Goal: Task Accomplishment & Management: Manage account settings

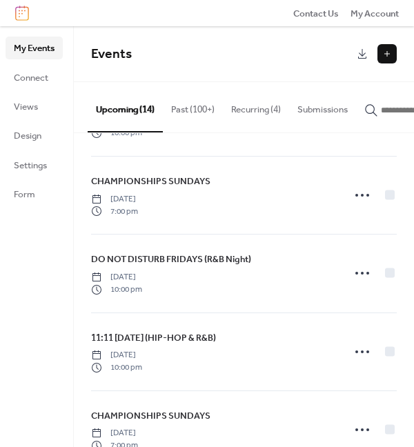
scroll to position [604, 0]
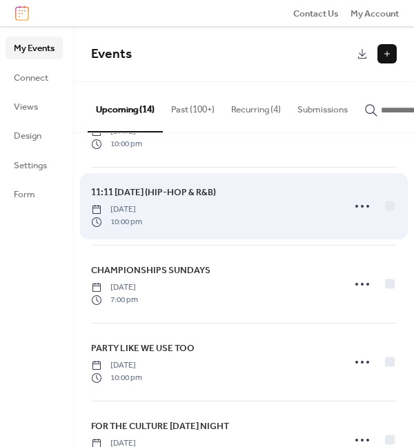
click at [142, 205] on span "[DATE]" at bounding box center [116, 210] width 51 height 12
click at [173, 189] on span "11:11 [DATE] (HIP-HOP & R&B)" at bounding box center [153, 193] width 125 height 14
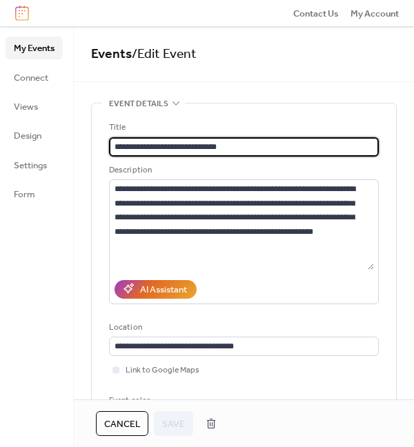
drag, startPoint x: 137, startPoint y: 144, endPoint x: 175, endPoint y: 144, distance: 38.0
click at [175, 144] on input "**********" at bounding box center [244, 146] width 270 height 19
click at [332, 316] on div "**********" at bounding box center [244, 275] width 270 height 309
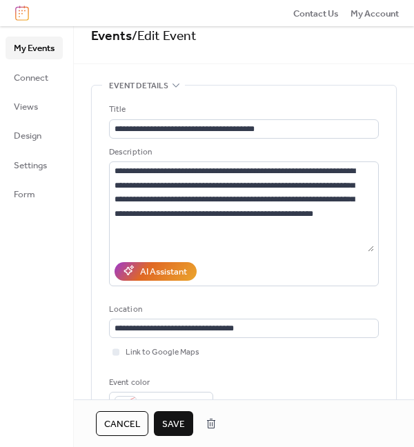
scroll to position [22, 0]
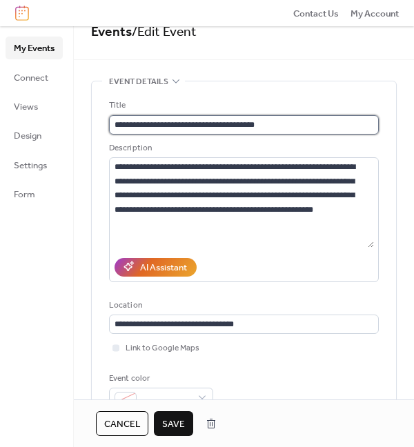
click at [197, 124] on input "**********" at bounding box center [244, 124] width 270 height 19
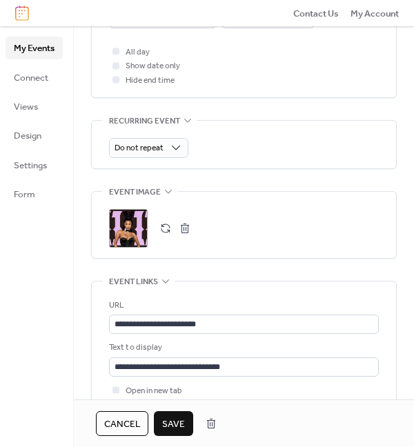
scroll to position [697, 0]
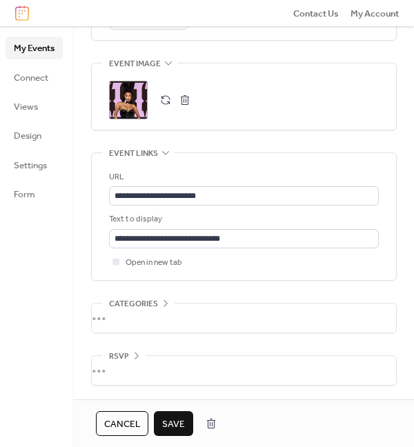
type input "**********"
click at [130, 99] on div ";" at bounding box center [128, 100] width 39 height 39
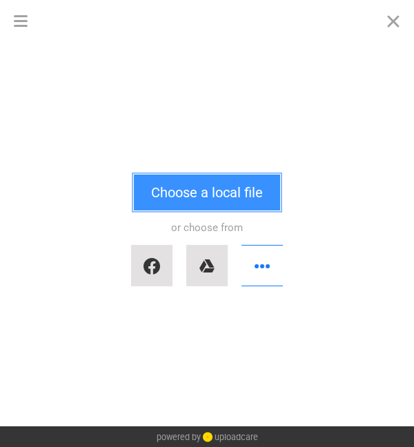
click at [180, 184] on button "Choose a local file" at bounding box center [207, 193] width 146 height 36
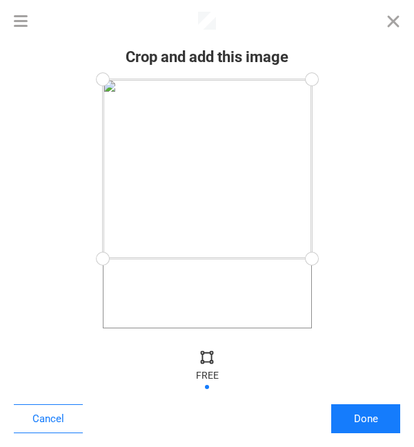
drag, startPoint x: 311, startPoint y: 322, endPoint x: 331, endPoint y: 259, distance: 66.2
click at [331, 259] on div at bounding box center [207, 203] width 387 height 249
drag, startPoint x: 314, startPoint y: 79, endPoint x: 376, endPoint y: 156, distance: 98.8
click at [376, 156] on div at bounding box center [207, 203] width 387 height 249
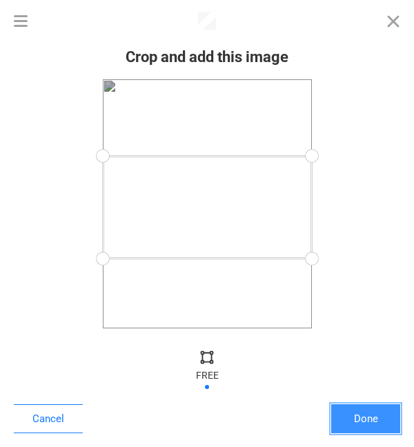
click at [360, 417] on button "Done" at bounding box center [365, 419] width 69 height 29
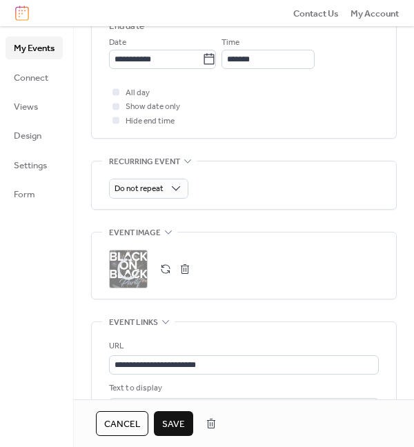
scroll to position [697, 0]
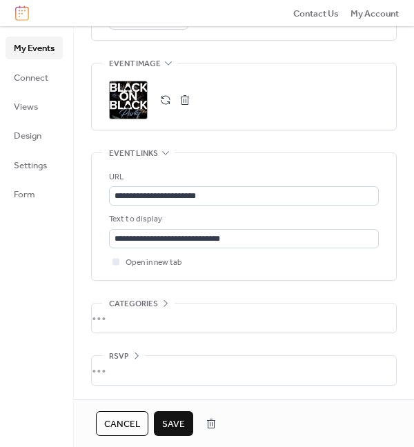
click at [178, 421] on span "Save" at bounding box center [173, 425] width 23 height 14
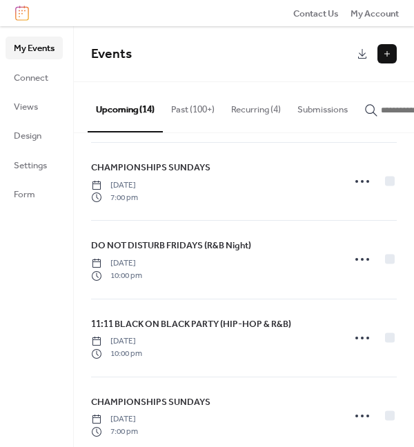
scroll to position [456, 0]
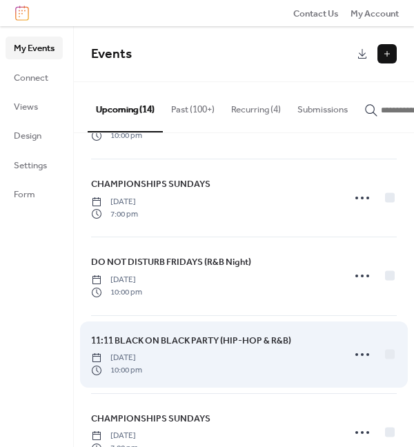
click at [167, 339] on span "11:11 BLACK ON BLACK PARTY (HIP-HOP & R&B)" at bounding box center [191, 341] width 200 height 14
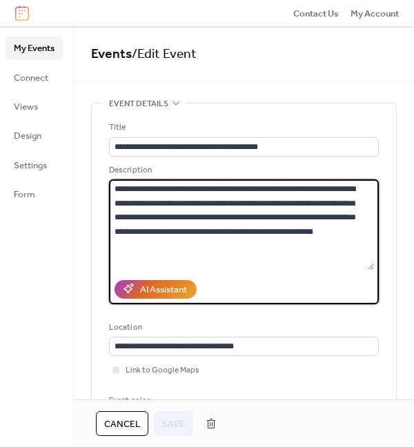
drag, startPoint x: 113, startPoint y: 187, endPoint x: 347, endPoint y: 249, distance: 242.2
click at [347, 249] on textarea "**********" at bounding box center [241, 225] width 265 height 90
click at [254, 200] on textarea "**********" at bounding box center [241, 225] width 265 height 90
drag, startPoint x: 271, startPoint y: 200, endPoint x: 244, endPoint y: 200, distance: 26.2
click at [244, 200] on textarea "**********" at bounding box center [241, 225] width 265 height 90
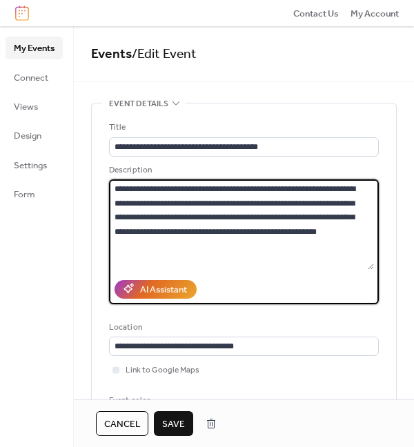
drag, startPoint x: 356, startPoint y: 200, endPoint x: 138, endPoint y: 212, distance: 217.8
click at [138, 212] on textarea "**********" at bounding box center [241, 225] width 265 height 90
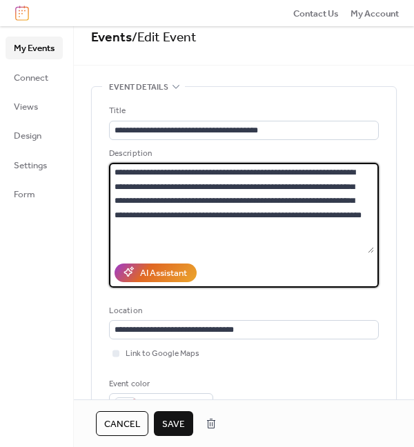
scroll to position [18, 0]
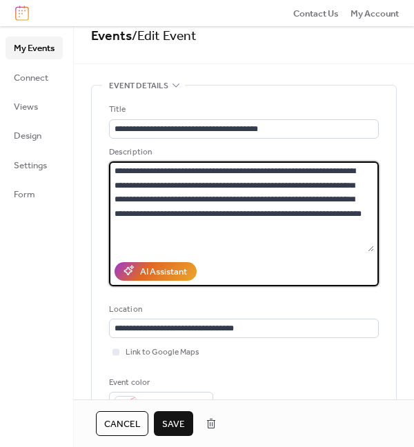
type textarea "**********"
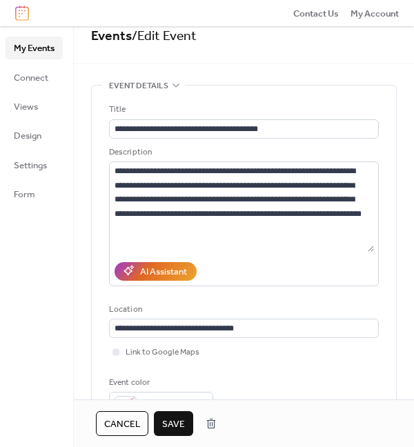
click at [174, 421] on span "Save" at bounding box center [173, 425] width 23 height 14
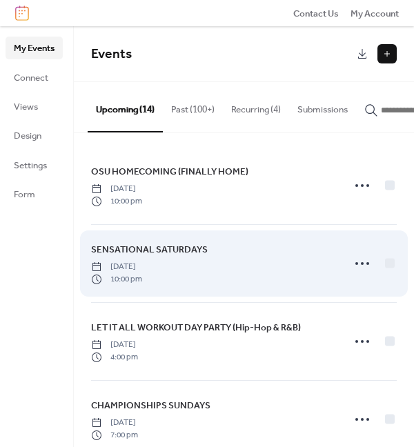
click at [175, 250] on span "SENSATIONAL SATURDAYS" at bounding box center [149, 250] width 117 height 14
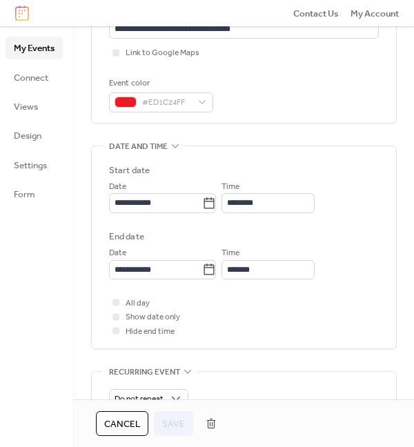
scroll to position [441, 0]
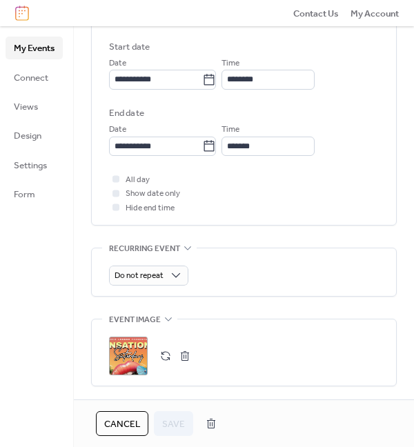
click at [131, 359] on div ";" at bounding box center [128, 356] width 39 height 39
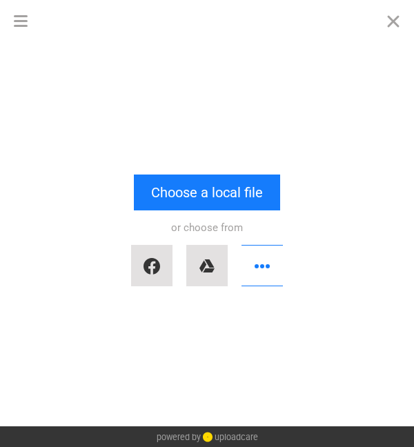
scroll to position [0, 0]
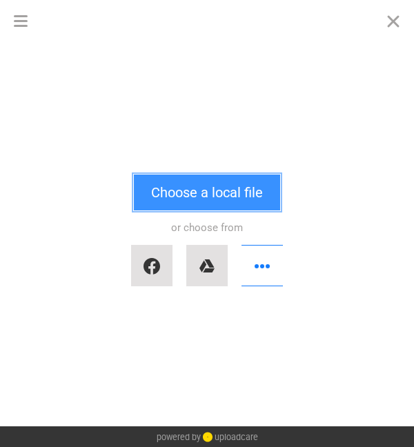
click at [199, 200] on button "Choose a local file" at bounding box center [207, 193] width 146 height 36
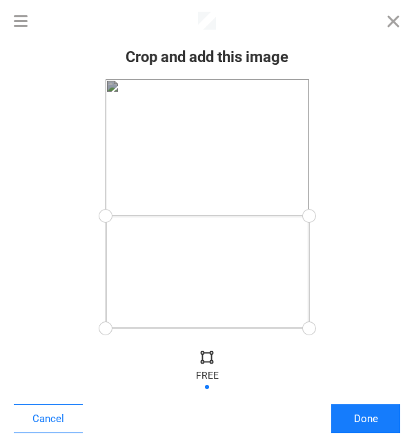
drag, startPoint x: 309, startPoint y: 82, endPoint x: 367, endPoint y: 216, distance: 145.7
click at [367, 216] on div at bounding box center [207, 203] width 387 height 249
drag, startPoint x: 313, startPoint y: 327, endPoint x: 321, endPoint y: 325, distance: 8.5
click at [321, 325] on div at bounding box center [308, 325] width 31 height 31
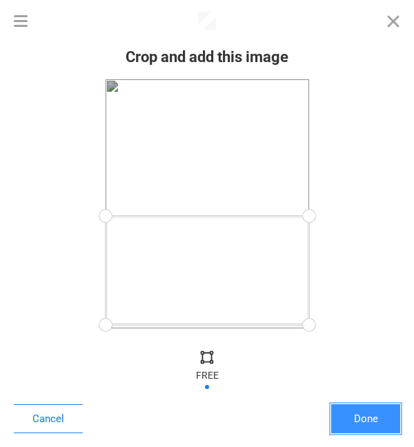
click at [364, 414] on button "Done" at bounding box center [365, 419] width 69 height 29
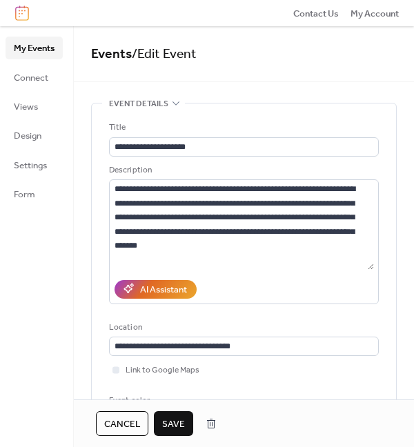
click at [179, 418] on span "Save" at bounding box center [173, 425] width 23 height 14
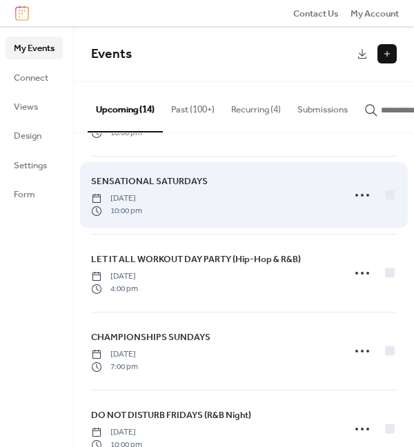
scroll to position [69, 0]
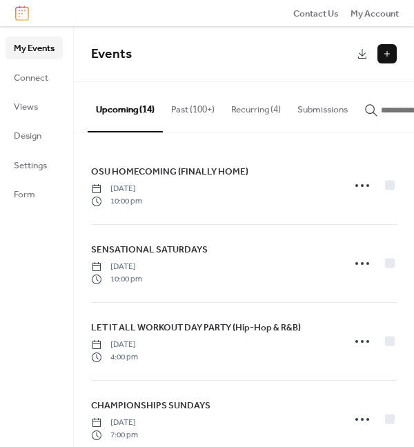
click at [253, 109] on button "Recurring (4)" at bounding box center [256, 106] width 66 height 48
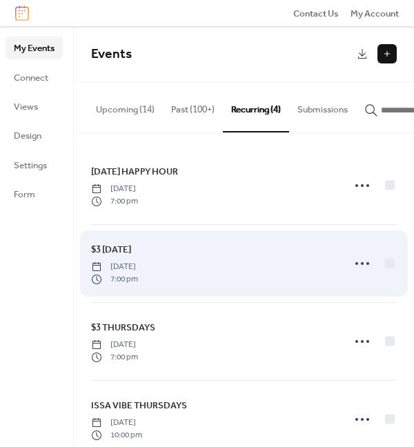
scroll to position [29, 0]
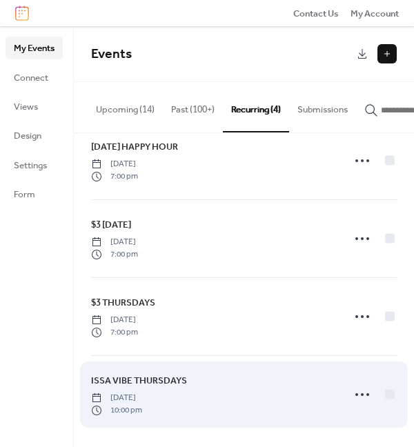
click at [128, 378] on span "ISSA VIBE THURSDAYS" at bounding box center [139, 381] width 96 height 14
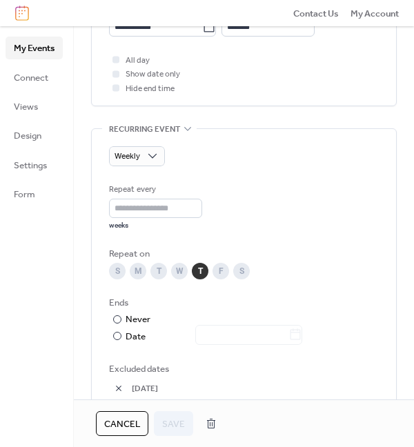
scroll to position [749, 0]
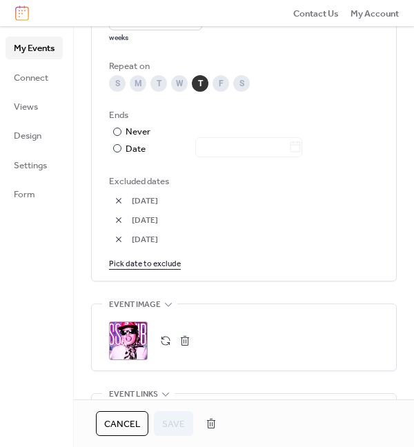
click at [133, 340] on div ";" at bounding box center [128, 341] width 39 height 39
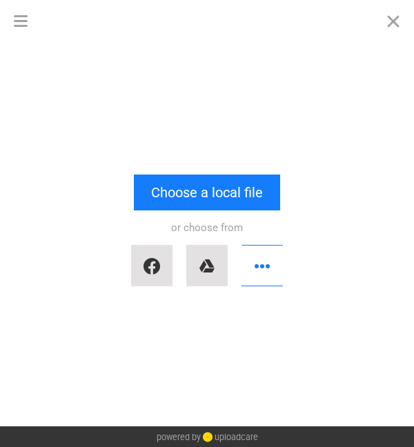
click at [199, 212] on div "or choose from" at bounding box center [207, 252] width 387 height 83
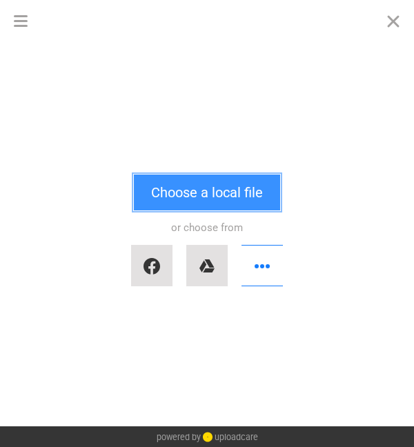
click at [199, 203] on button "Choose a local file" at bounding box center [207, 193] width 146 height 36
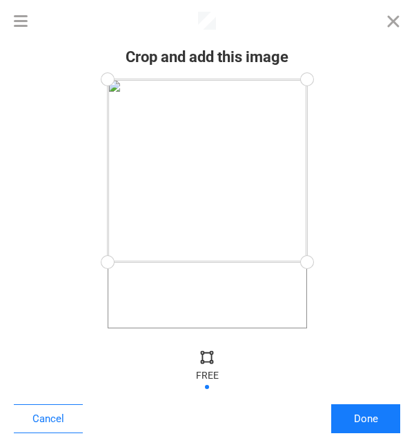
drag, startPoint x: 310, startPoint y: 334, endPoint x: 348, endPoint y: 262, distance: 81.2
click at [348, 262] on div at bounding box center [207, 203] width 387 height 249
drag, startPoint x: 312, startPoint y: 77, endPoint x: 363, endPoint y: 153, distance: 90.6
click at [363, 153] on div at bounding box center [207, 203] width 387 height 249
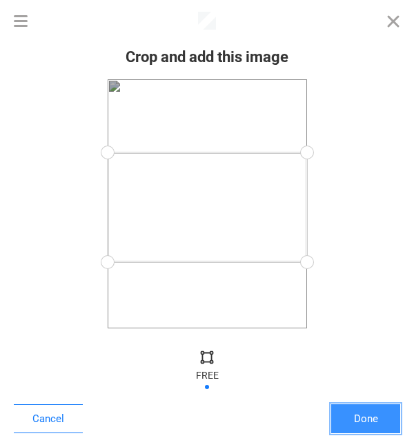
click at [375, 415] on button "Done" at bounding box center [365, 419] width 69 height 29
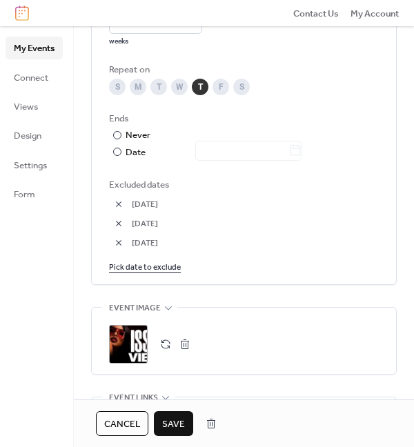
scroll to position [769, 0]
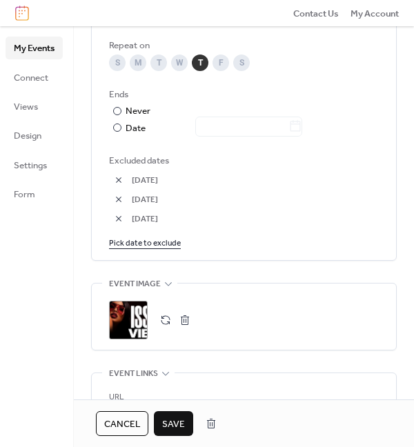
click at [182, 418] on span "Save" at bounding box center [173, 425] width 23 height 14
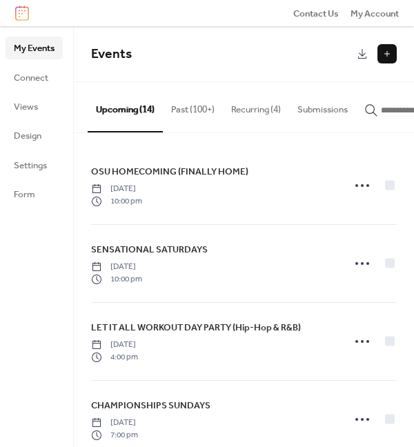
click at [394, 58] on button at bounding box center [387, 53] width 19 height 19
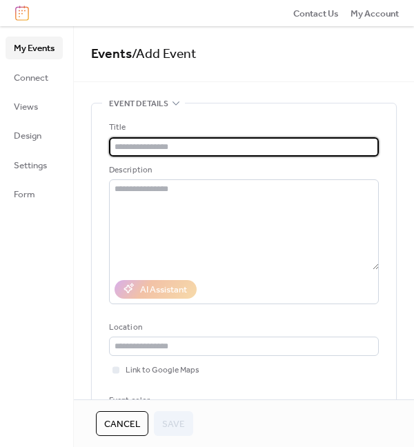
click at [139, 154] on input "text" at bounding box center [244, 146] width 270 height 19
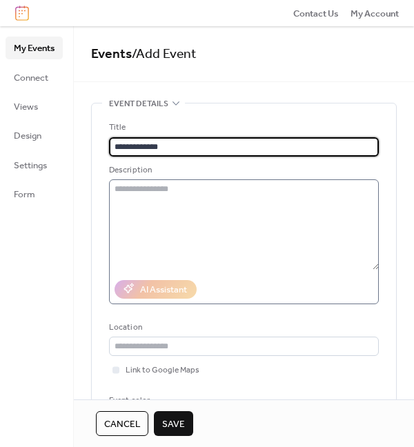
type input "**********"
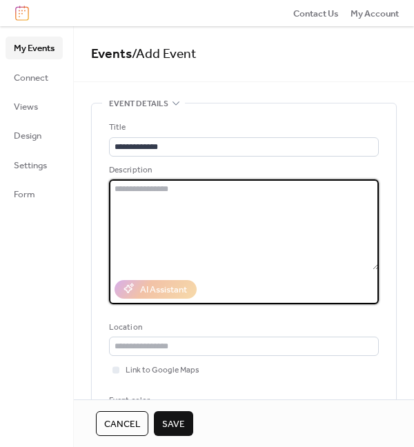
click at [151, 212] on textarea at bounding box center [244, 225] width 270 height 90
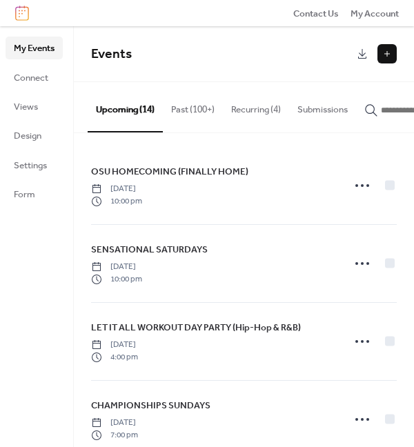
click at [182, 118] on button "Past (100+)" at bounding box center [193, 106] width 60 height 48
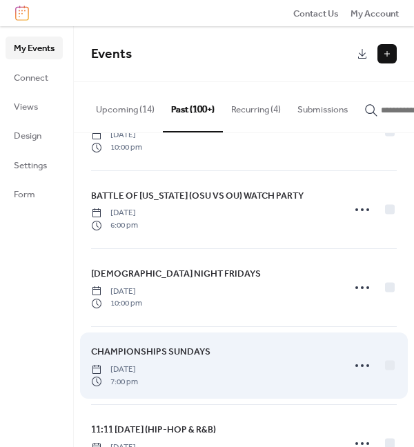
scroll to position [914, 0]
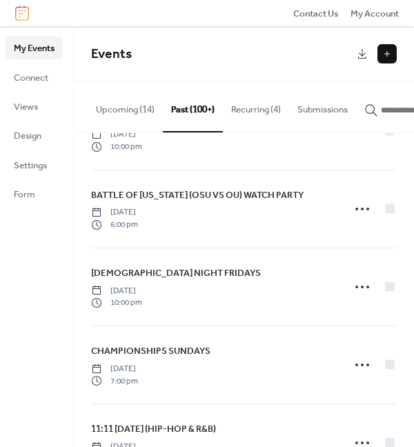
click at [378, 105] on icon "button" at bounding box center [372, 111] width 14 height 14
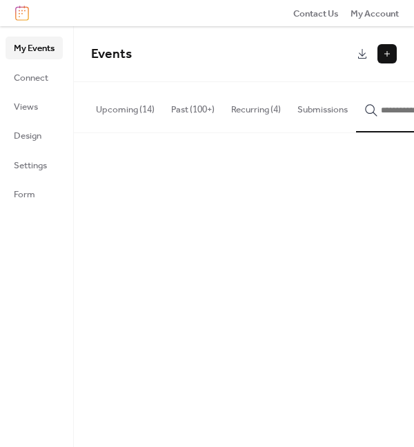
scroll to position [0, 55]
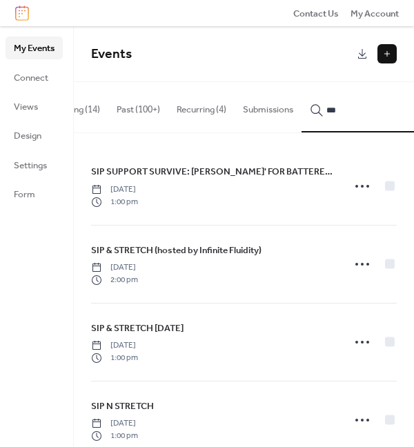
type input "***"
click at [351, 265] on icon at bounding box center [362, 264] width 22 height 22
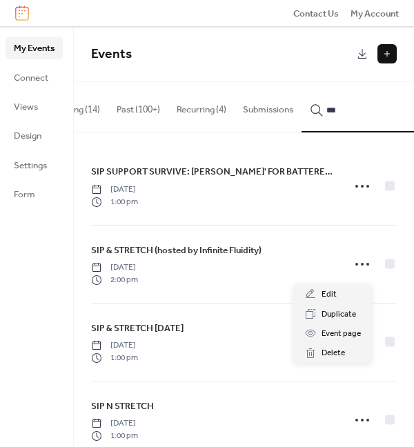
click at [364, 266] on icon at bounding box center [362, 264] width 22 height 22
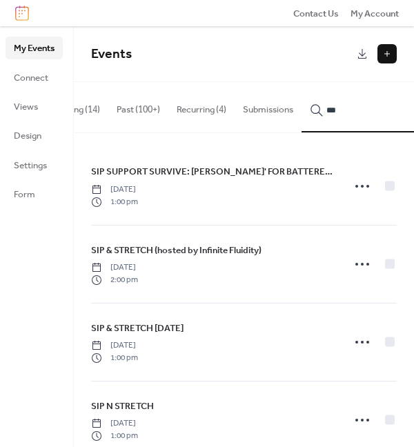
click at [364, 266] on icon at bounding box center [362, 264] width 22 height 22
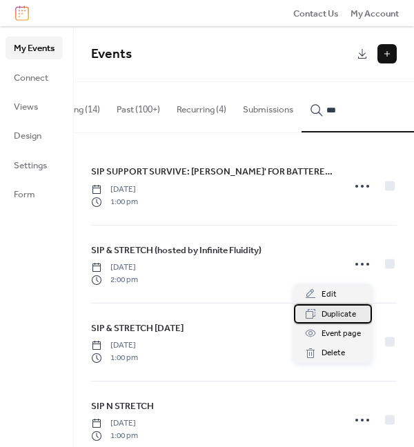
click at [339, 308] on span "Duplicate" at bounding box center [339, 315] width 35 height 14
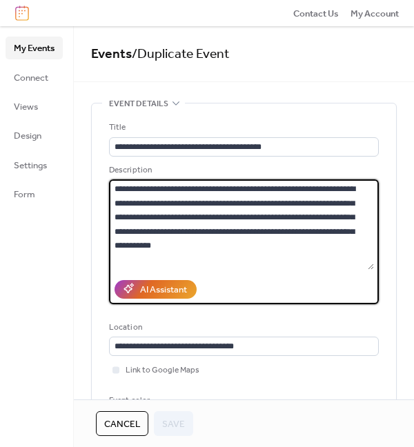
drag, startPoint x: 259, startPoint y: 216, endPoint x: 253, endPoint y: 228, distance: 13.3
click at [253, 228] on textarea "**********" at bounding box center [241, 225] width 265 height 90
drag, startPoint x: 258, startPoint y: 218, endPoint x: 288, endPoint y: 247, distance: 42.0
click at [288, 247] on textarea "**********" at bounding box center [241, 225] width 265 height 90
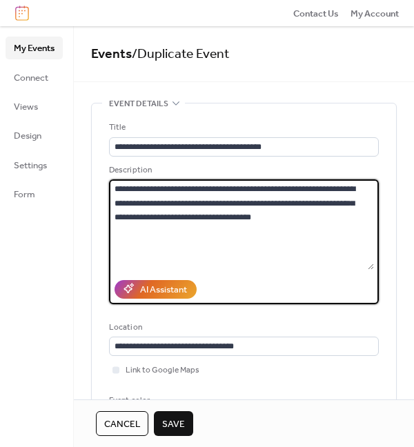
drag, startPoint x: 270, startPoint y: 202, endPoint x: 315, endPoint y: 225, distance: 50.7
click at [315, 225] on textarea "**********" at bounding box center [241, 225] width 265 height 90
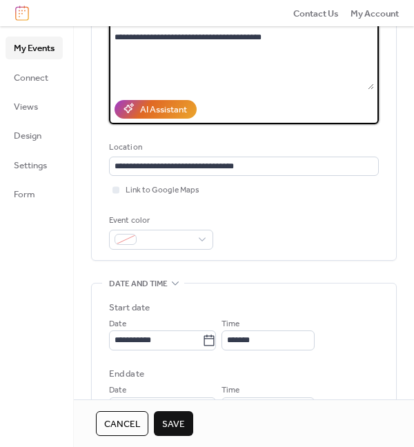
scroll to position [284, 0]
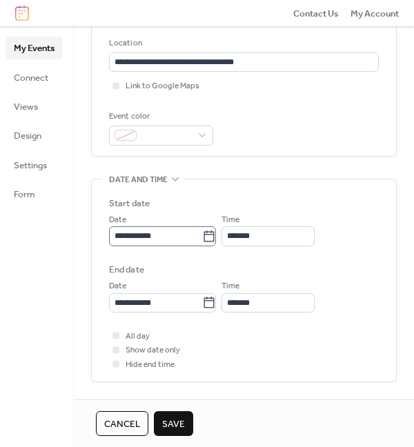
type textarea "**********"
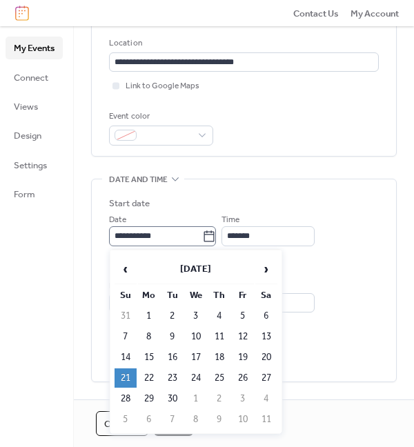
click at [215, 235] on icon at bounding box center [209, 236] width 10 height 11
click at [202, 235] on input "**********" at bounding box center [155, 235] width 93 height 19
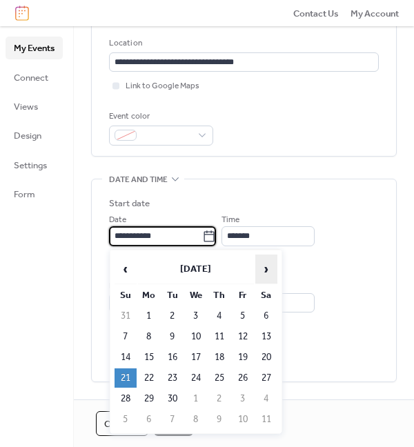
click at [262, 264] on span "›" at bounding box center [266, 269] width 21 height 28
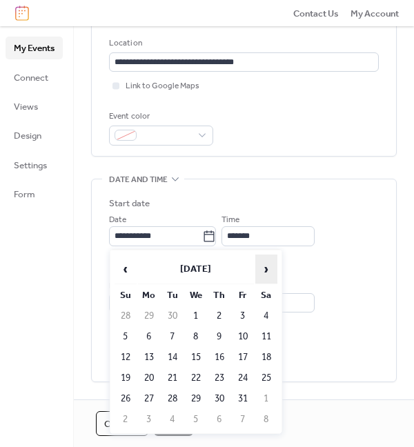
click at [262, 264] on span "›" at bounding box center [266, 269] width 21 height 28
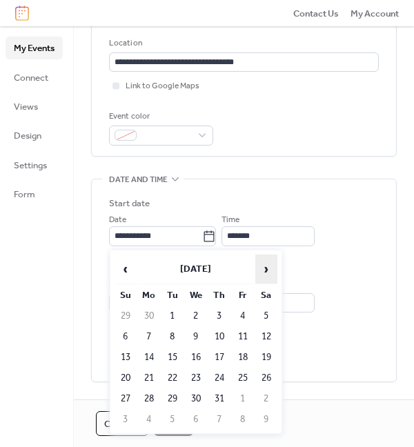
click at [262, 264] on span "›" at bounding box center [266, 269] width 21 height 28
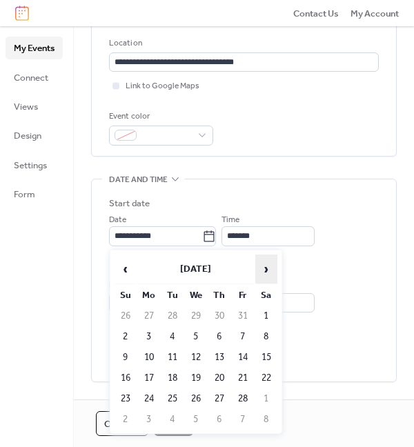
click at [262, 264] on span "›" at bounding box center [266, 269] width 21 height 28
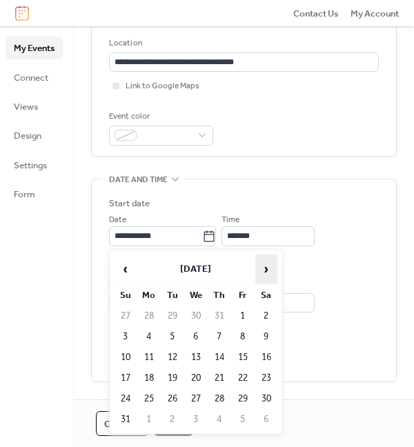
click at [262, 264] on span "›" at bounding box center [266, 269] width 21 height 28
click at [131, 334] on td "5" at bounding box center [126, 336] width 22 height 19
type input "**********"
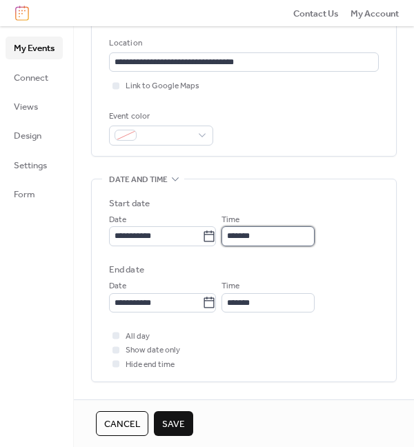
click at [280, 234] on input "*******" at bounding box center [268, 235] width 93 height 19
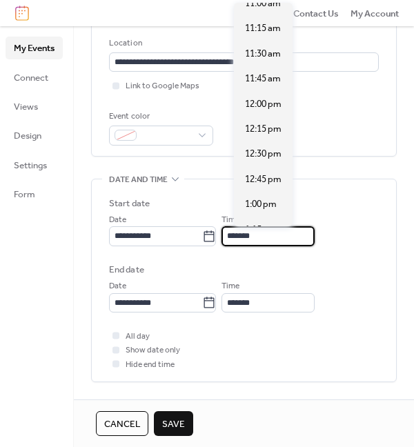
scroll to position [1016, 0]
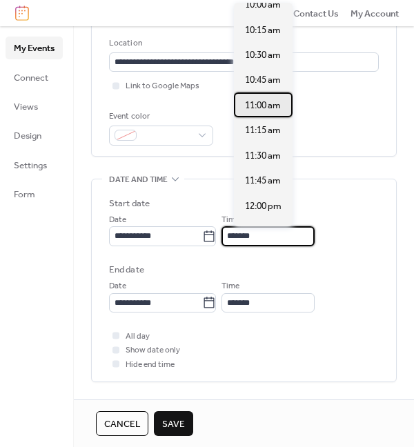
click at [265, 111] on span "11:00 am" at bounding box center [263, 106] width 36 height 14
type input "********"
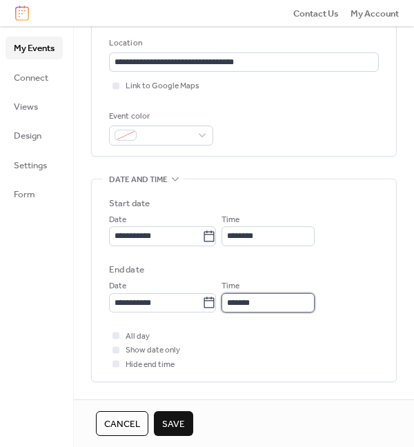
click at [271, 307] on input "*******" at bounding box center [268, 302] width 93 height 19
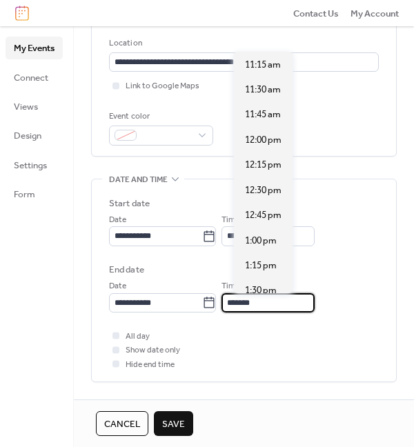
scroll to position [276, 0]
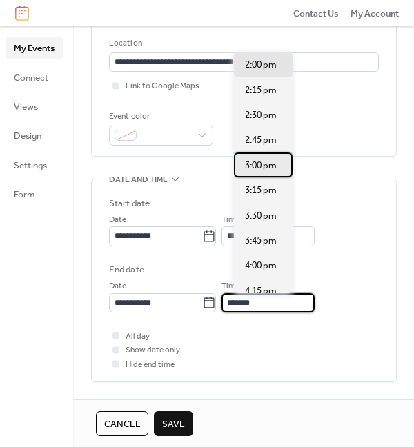
click at [283, 164] on div "3:00 pm" at bounding box center [263, 165] width 59 height 25
type input "*******"
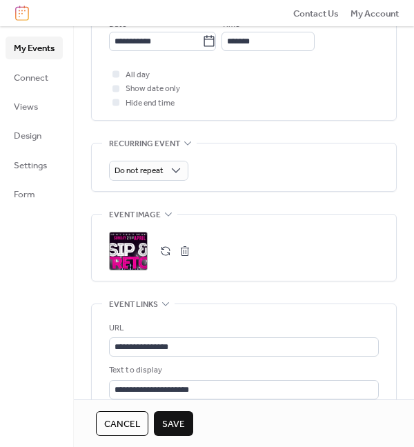
scroll to position [597, 0]
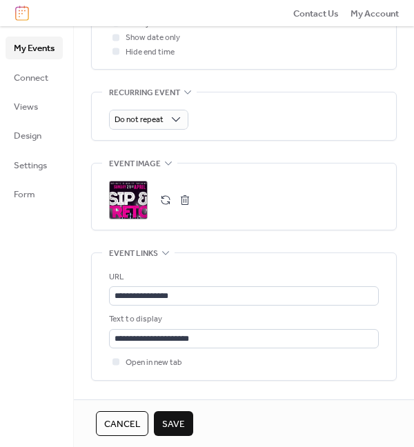
click at [136, 202] on div ";" at bounding box center [128, 200] width 39 height 39
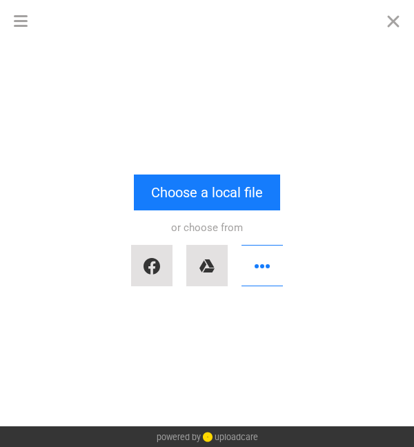
scroll to position [0, 0]
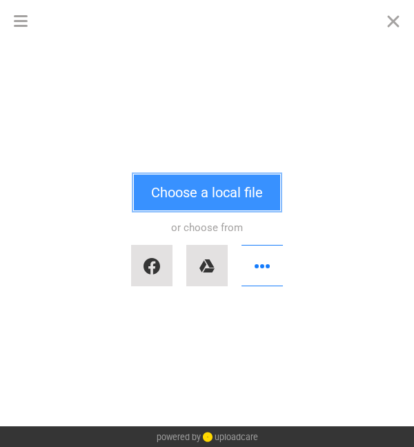
click at [240, 195] on button "Choose a local file" at bounding box center [207, 193] width 146 height 36
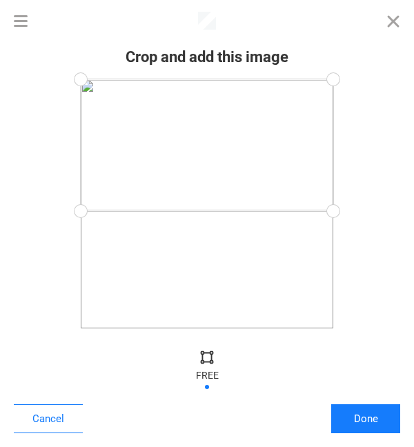
drag, startPoint x: 338, startPoint y: 328, endPoint x: 400, endPoint y: 211, distance: 131.9
click at [400, 211] on div at bounding box center [207, 203] width 387 height 249
drag, startPoint x: 334, startPoint y: 207, endPoint x: 347, endPoint y: 209, distance: 12.5
click at [347, 209] on div at bounding box center [333, 208] width 31 height 31
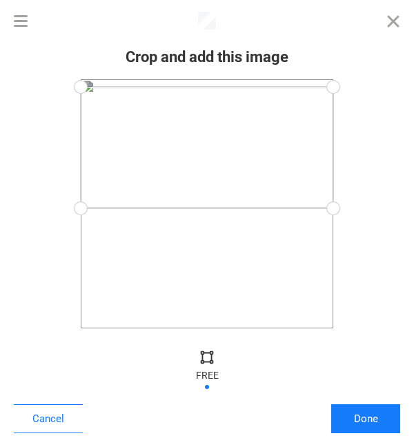
drag, startPoint x: 328, startPoint y: 85, endPoint x: 341, endPoint y: 87, distance: 13.3
click at [341, 87] on div at bounding box center [333, 87] width 31 height 31
click at [291, 137] on div at bounding box center [207, 148] width 253 height 122
drag, startPoint x: 334, startPoint y: 93, endPoint x: 347, endPoint y: 74, distance: 23.4
click at [347, 74] on div at bounding box center [333, 80] width 31 height 31
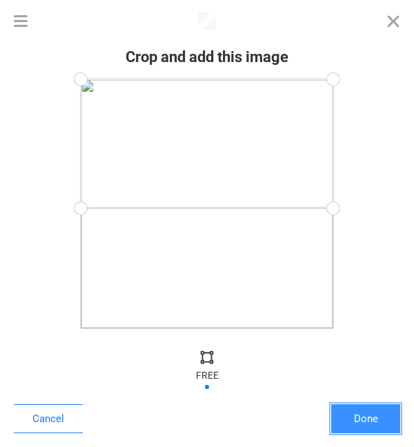
click at [360, 416] on button "Done" at bounding box center [365, 419] width 69 height 29
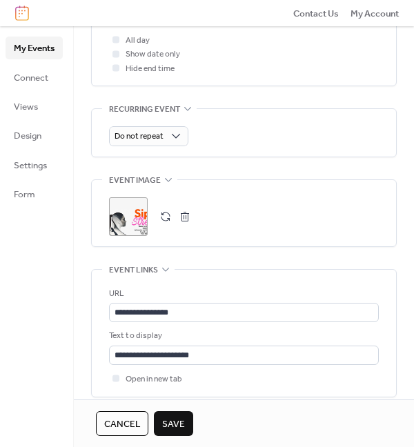
scroll to position [586, 0]
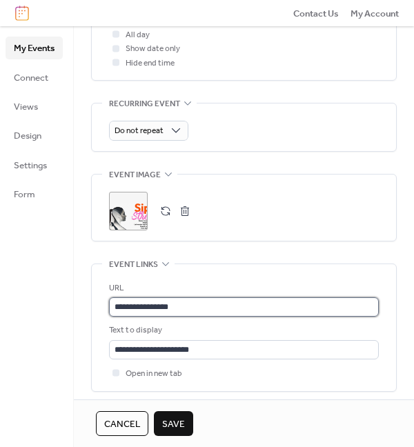
click at [190, 306] on input "**********" at bounding box center [244, 307] width 270 height 19
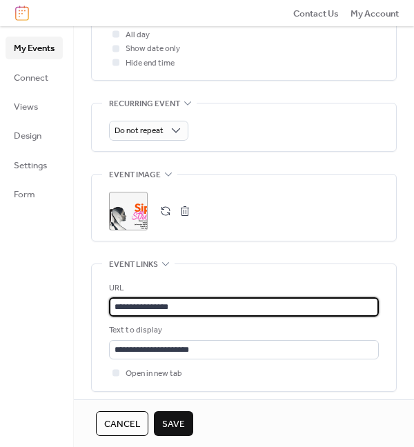
click at [190, 306] on input "**********" at bounding box center [244, 307] width 270 height 19
paste input "**********"
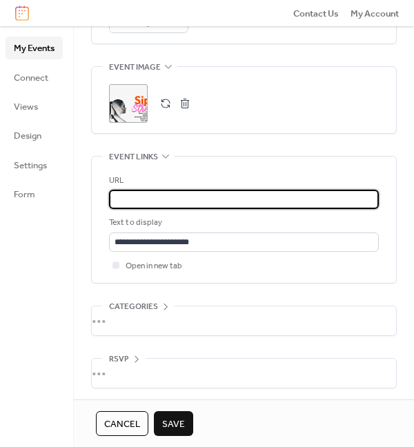
scroll to position [697, 0]
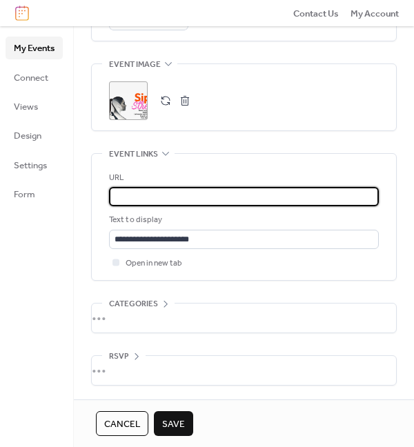
type input "**********"
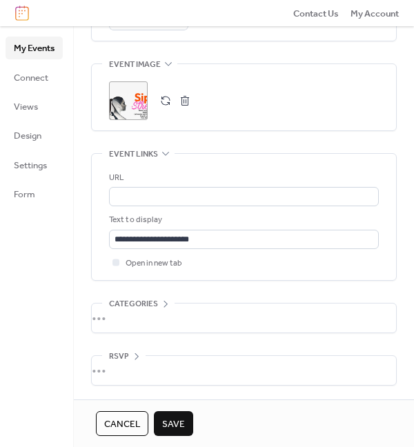
scroll to position [0, 0]
click at [174, 426] on span "Save" at bounding box center [173, 425] width 23 height 14
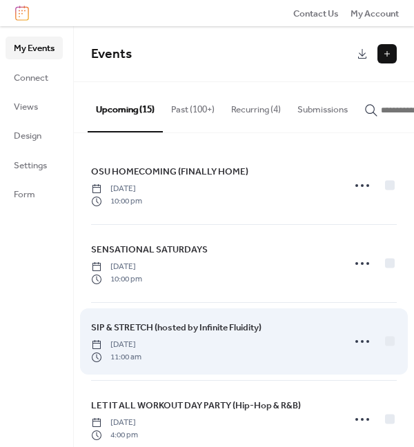
click at [186, 334] on span "SIP & STRETCH (hosted by Infinite Fluidity)" at bounding box center [176, 328] width 171 height 14
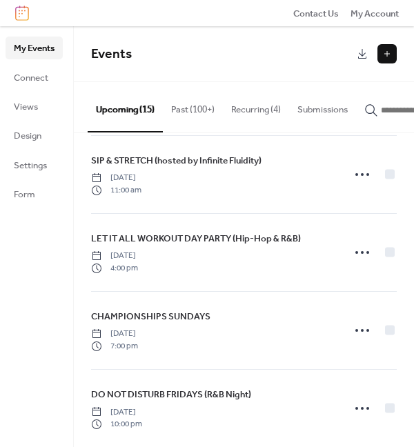
scroll to position [177, 0]
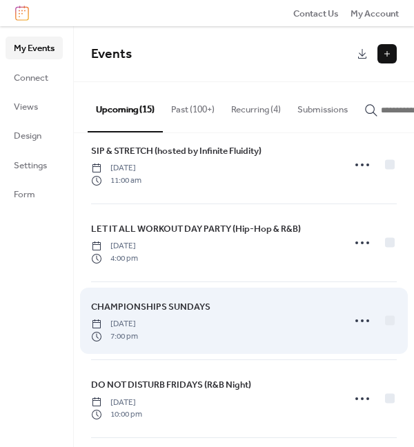
click at [174, 310] on span "CHAMPIONSHIPS SUNDAYS" at bounding box center [150, 307] width 119 height 14
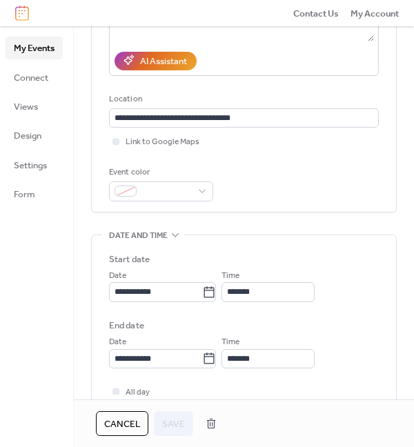
scroll to position [451, 0]
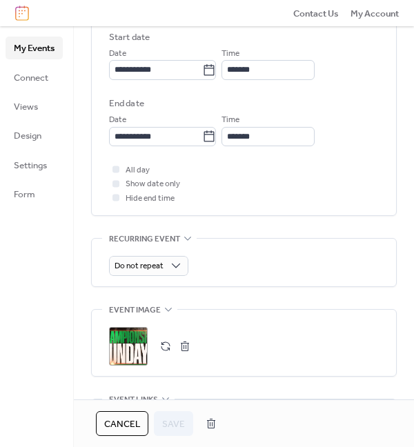
click at [135, 342] on div ";" at bounding box center [128, 346] width 39 height 39
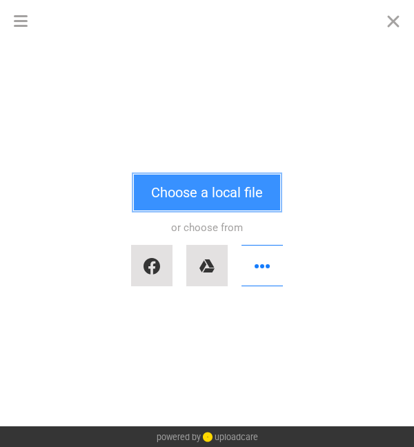
click at [188, 191] on button "Choose a local file" at bounding box center [207, 193] width 146 height 36
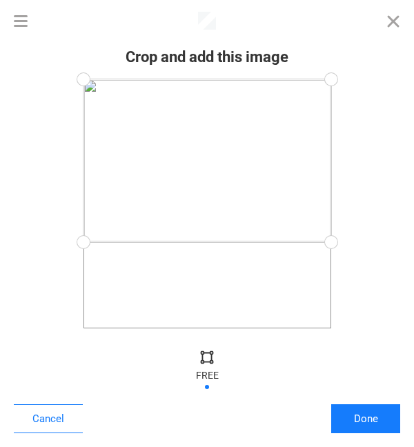
drag, startPoint x: 335, startPoint y: 328, endPoint x: 380, endPoint y: 242, distance: 97.0
click at [380, 242] on div at bounding box center [207, 203] width 387 height 249
drag, startPoint x: 334, startPoint y: 77, endPoint x: 367, endPoint y: 120, distance: 54.7
click at [367, 120] on div at bounding box center [207, 203] width 387 height 249
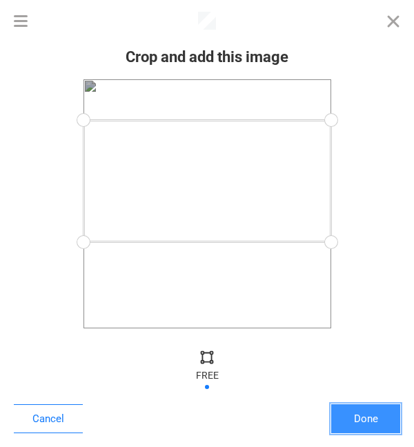
click at [366, 418] on button "Done" at bounding box center [365, 419] width 69 height 29
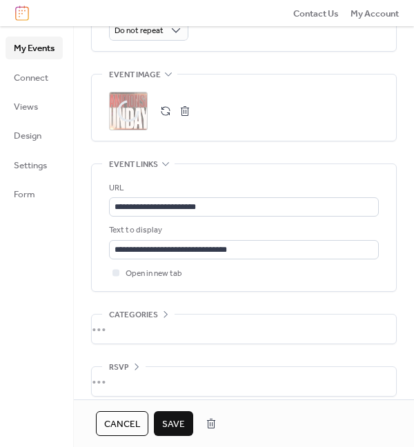
scroll to position [697, 0]
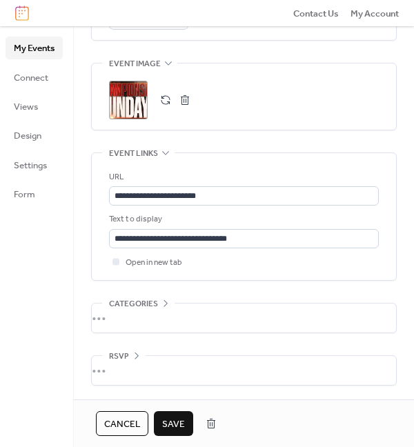
click at [180, 420] on span "Save" at bounding box center [173, 425] width 23 height 14
